Goal: Information Seeking & Learning: Learn about a topic

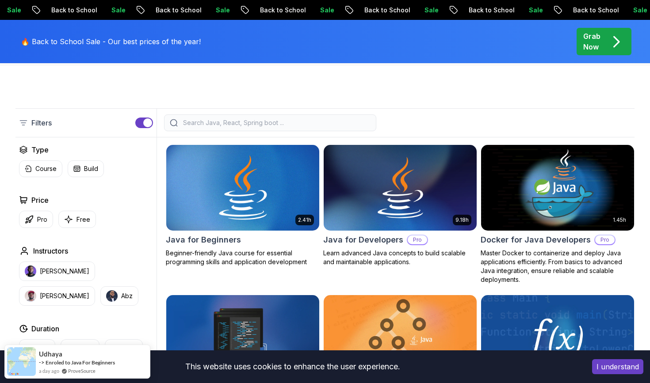
scroll to position [232, 0]
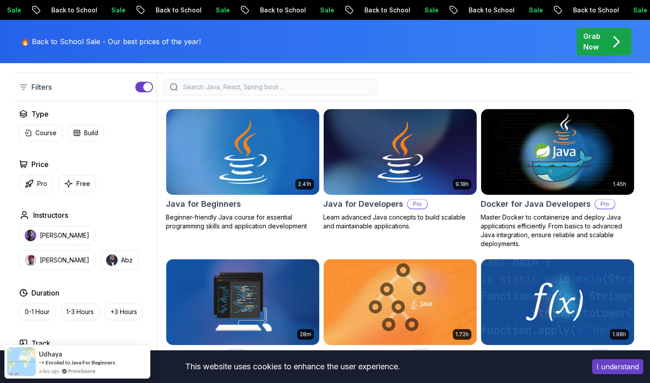
click at [217, 204] on h2 "Java for Beginners" at bounding box center [203, 204] width 75 height 12
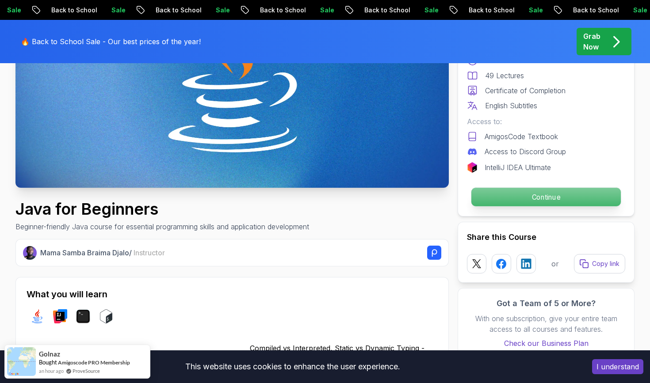
scroll to position [201, 0]
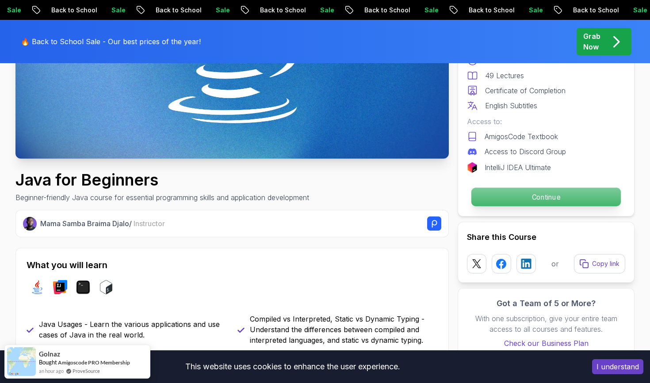
click at [535, 191] on p "Continue" at bounding box center [545, 197] width 149 height 19
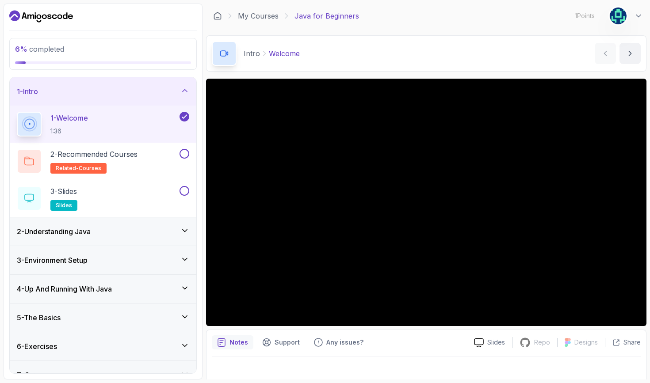
click at [184, 87] on icon at bounding box center [184, 90] width 9 height 9
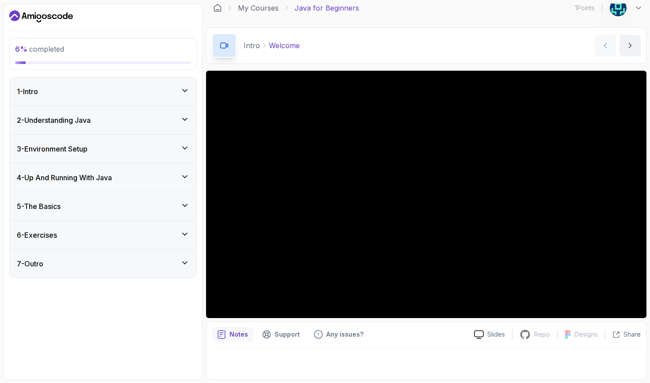
scroll to position [8, 0]
click at [186, 148] on icon at bounding box center [184, 148] width 9 height 9
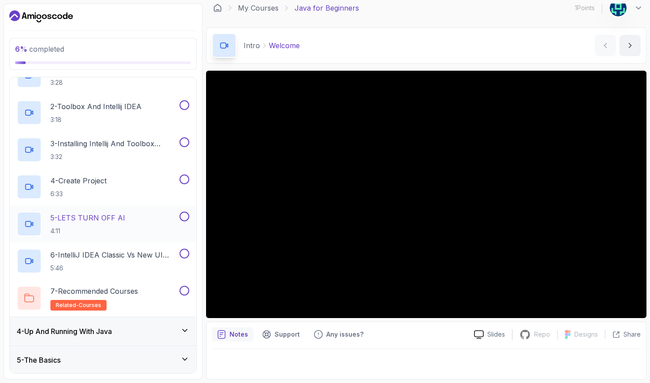
scroll to position [109, 0]
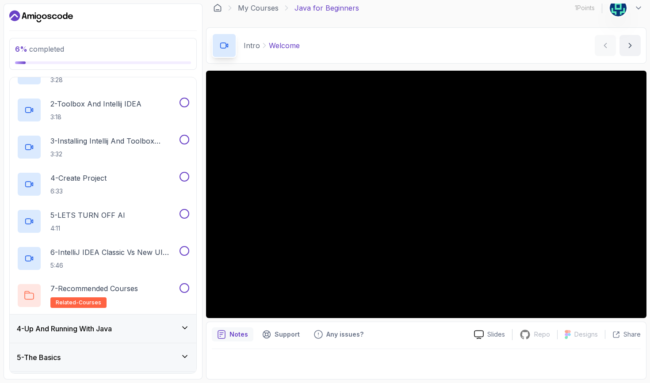
click at [183, 324] on icon at bounding box center [184, 328] width 9 height 9
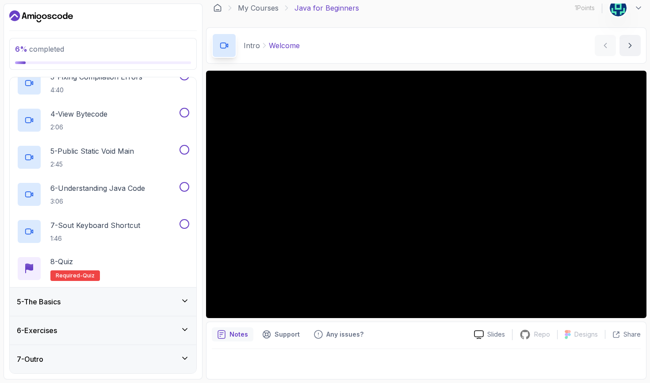
scroll to position [202, 0]
click at [180, 303] on div "5 - The Basics" at bounding box center [103, 302] width 172 height 11
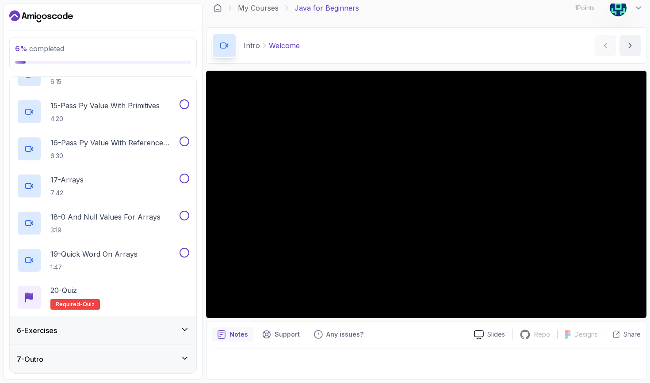
scroll to position [647, 0]
click at [140, 330] on div "6 - Exercises" at bounding box center [103, 330] width 172 height 11
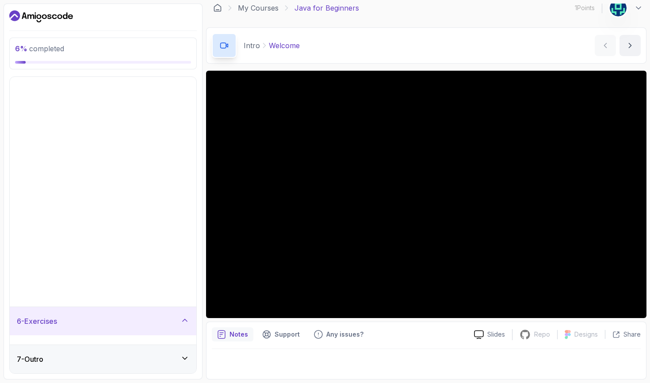
scroll to position [0, 0]
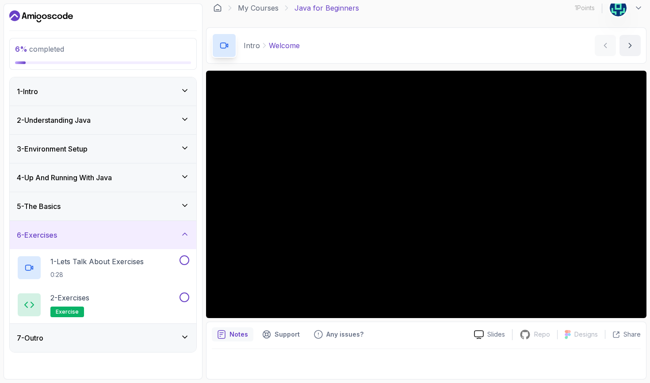
click at [178, 206] on div "5 - The Basics" at bounding box center [103, 206] width 172 height 11
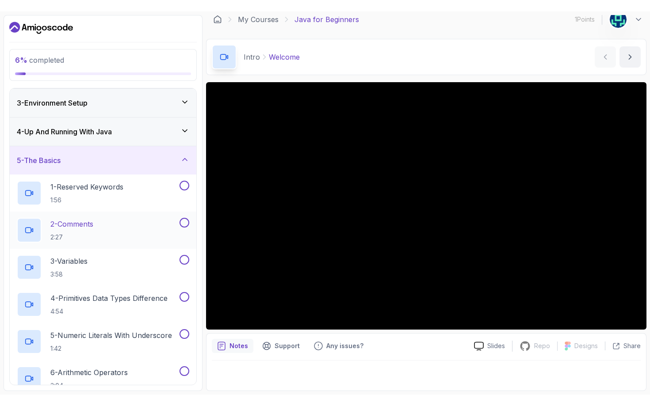
scroll to position [65, 0]
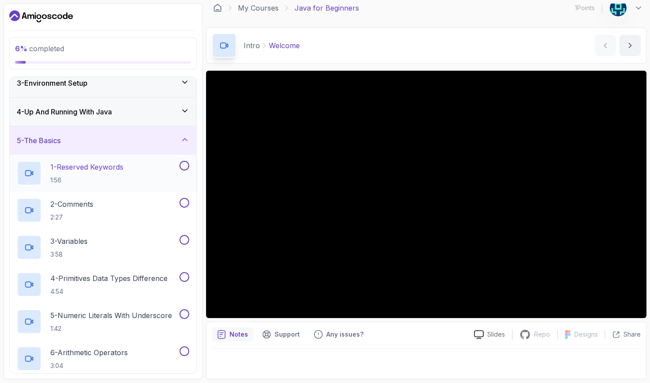
click at [100, 165] on p "1 - Reserved Keywords" at bounding box center [86, 167] width 73 height 11
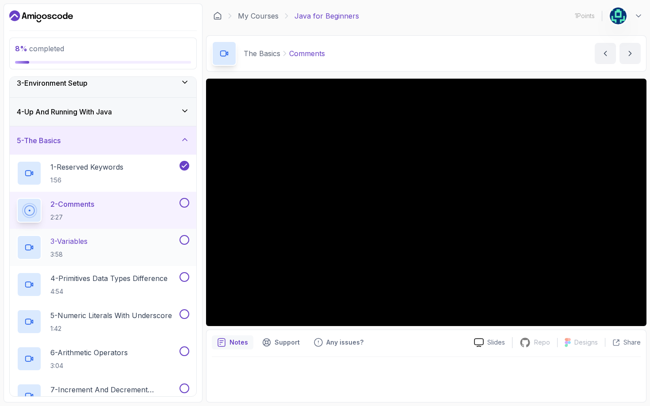
click at [120, 241] on div "3 - Variables 3:58" at bounding box center [97, 247] width 161 height 25
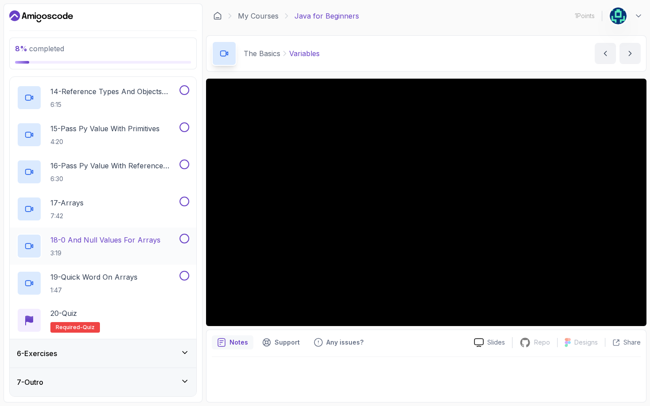
scroll to position [624, 0]
click at [179, 352] on div "6 - Exercises" at bounding box center [103, 353] width 172 height 11
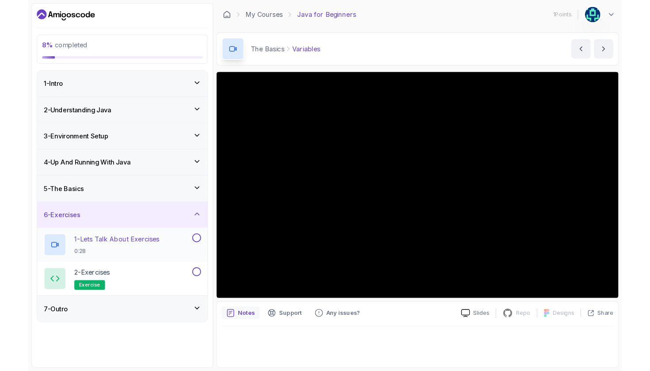
scroll to position [0, 0]
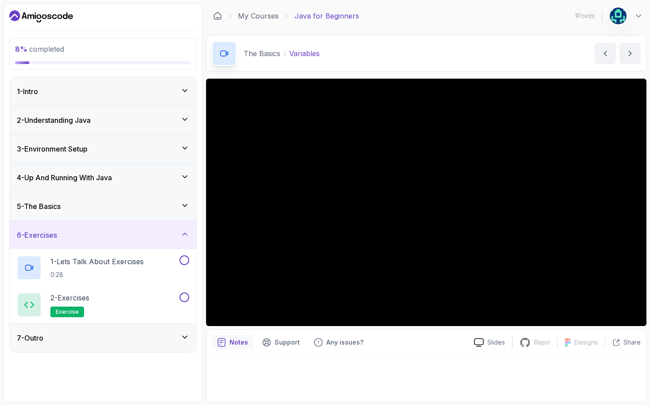
click at [187, 235] on icon at bounding box center [185, 234] width 4 height 2
